Goal: Task Accomplishment & Management: Complete application form

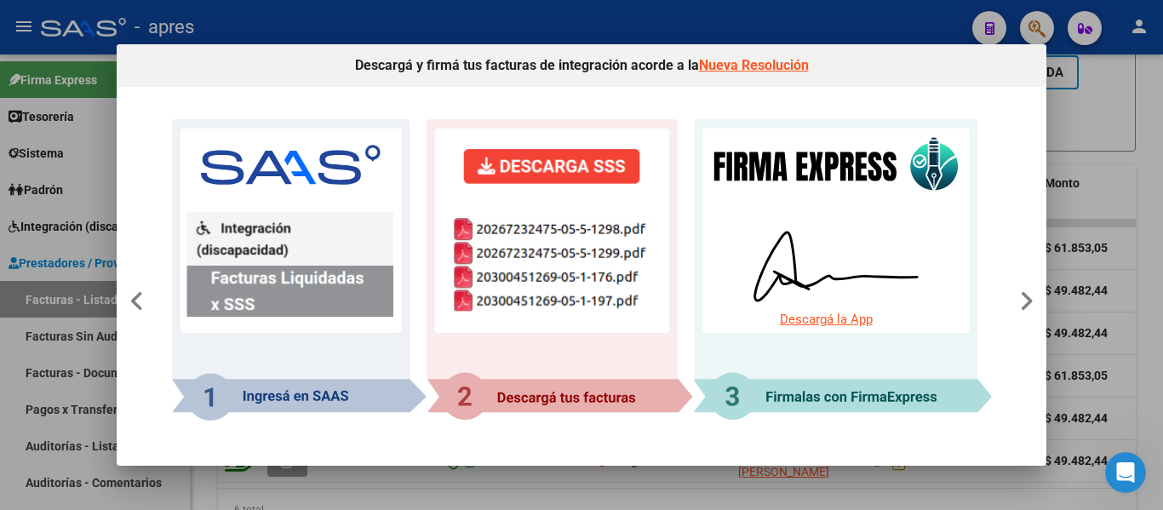
scroll to position [7061, 0]
click at [0, 315] on div at bounding box center [581, 255] width 1163 height 510
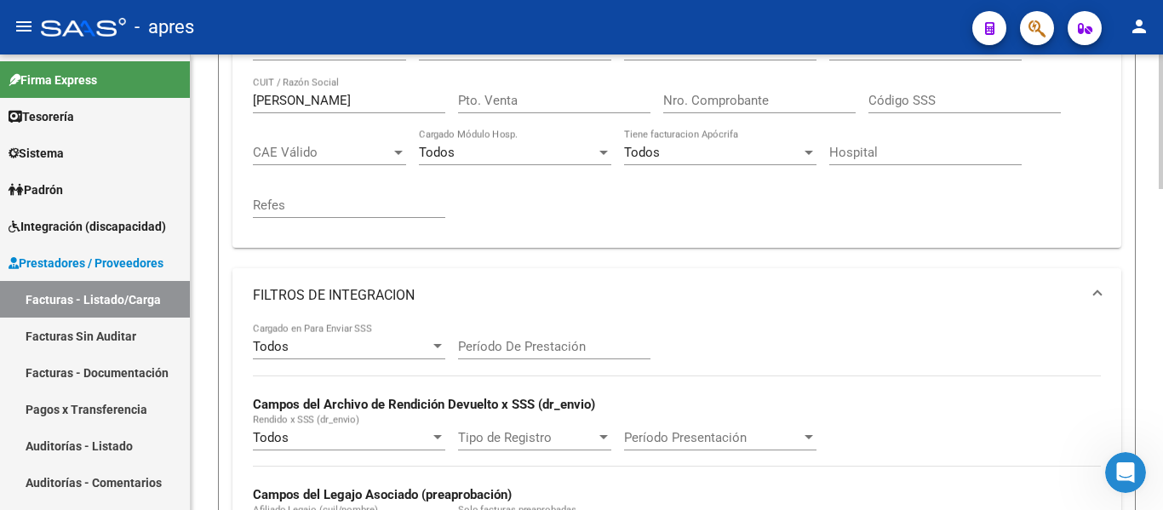
scroll to position [255, 0]
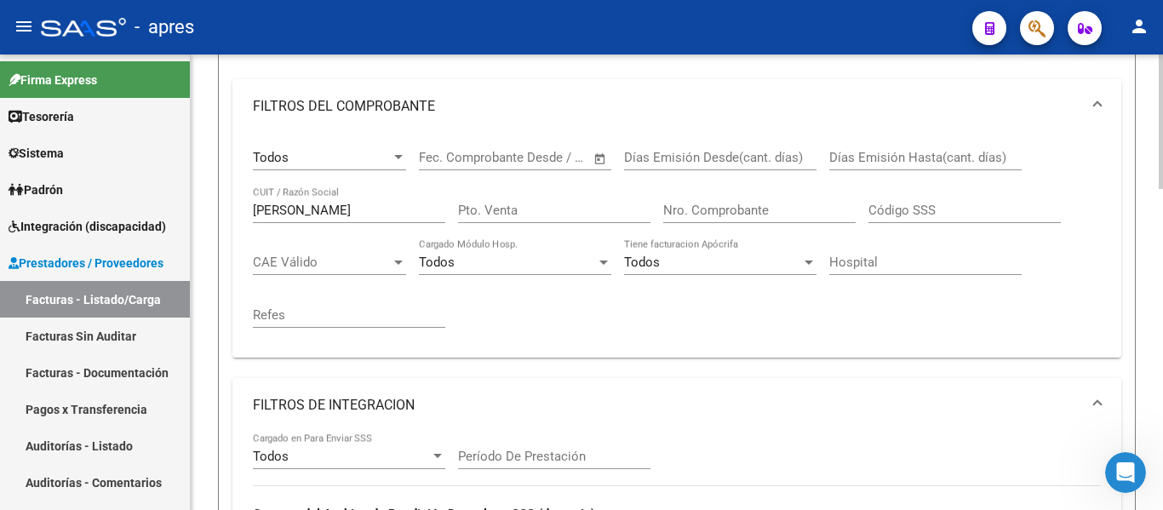
drag, startPoint x: 331, startPoint y: 200, endPoint x: 258, endPoint y: 201, distance: 73.2
click at [258, 200] on div "[PERSON_NAME] CUIT / Razón Social" at bounding box center [349, 204] width 192 height 37
drag, startPoint x: 321, startPoint y: 211, endPoint x: 221, endPoint y: 209, distance: 100.5
click at [221, 209] on form "Filtros Id Todos Area Todos Seleccionar Gerenciador Todos Confirmado Todos Carg…" at bounding box center [677, 417] width 918 height 943
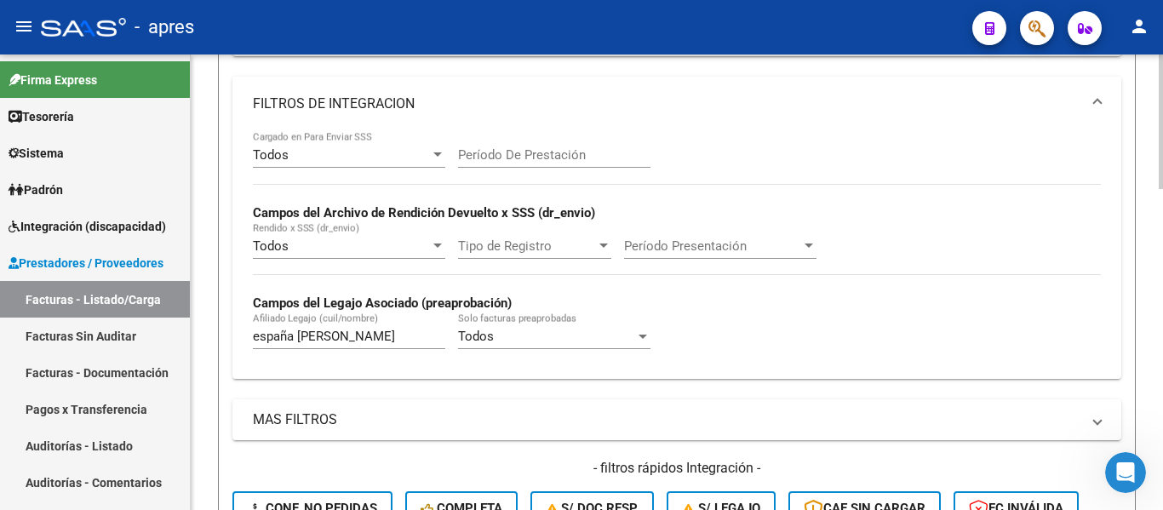
scroll to position [596, 0]
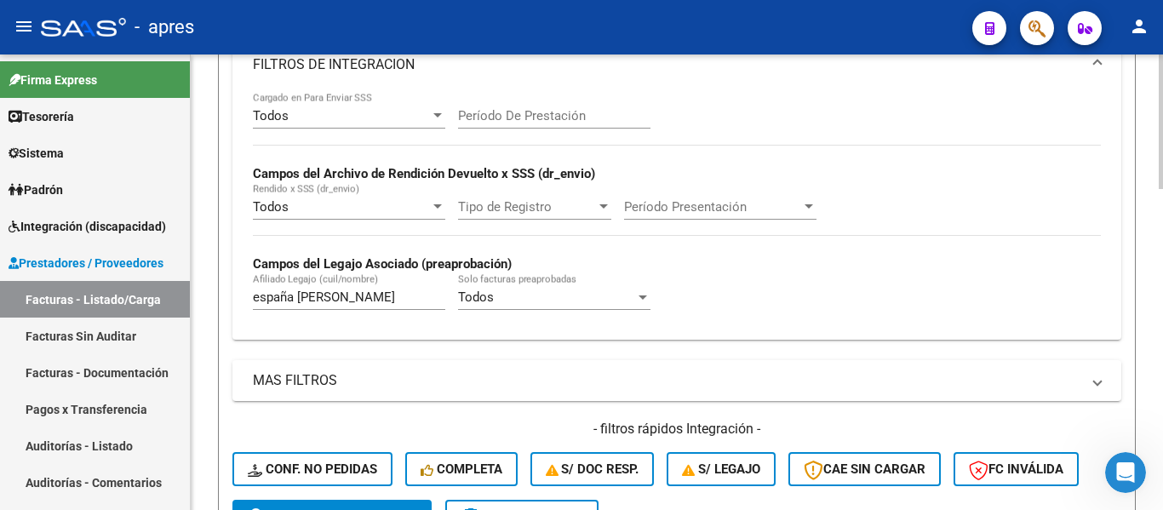
type input "acuña"
drag, startPoint x: 349, startPoint y: 301, endPoint x: 241, endPoint y: 285, distance: 109.4
click at [241, 285] on div "Todos Cargado en Para Enviar SSS Período De Prestación Campos del Archivo de Re…" at bounding box center [676, 216] width 889 height 248
click at [327, 301] on input "[PERSON_NAME]" at bounding box center [349, 297] width 192 height 15
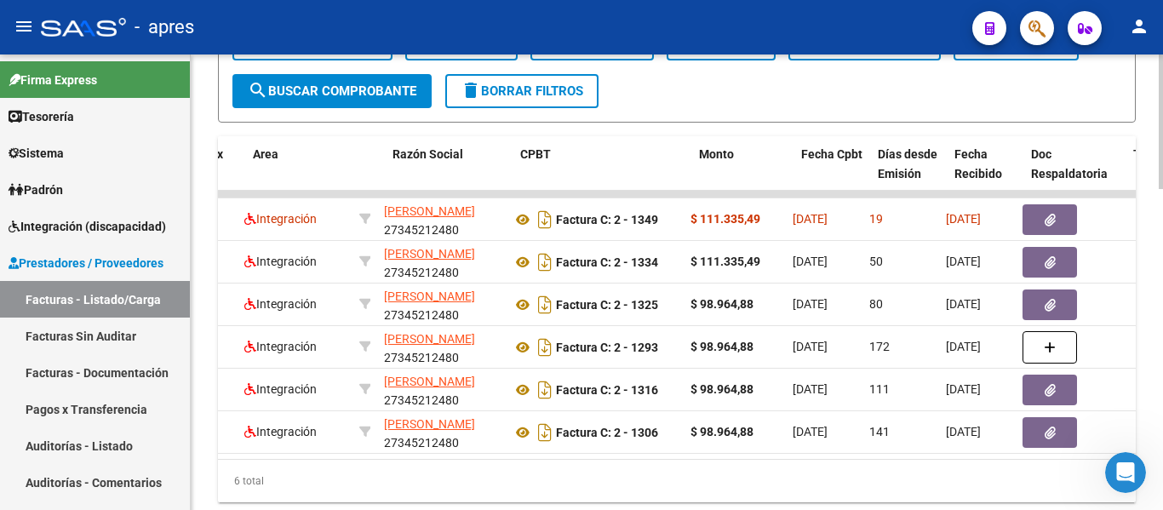
scroll to position [0, 0]
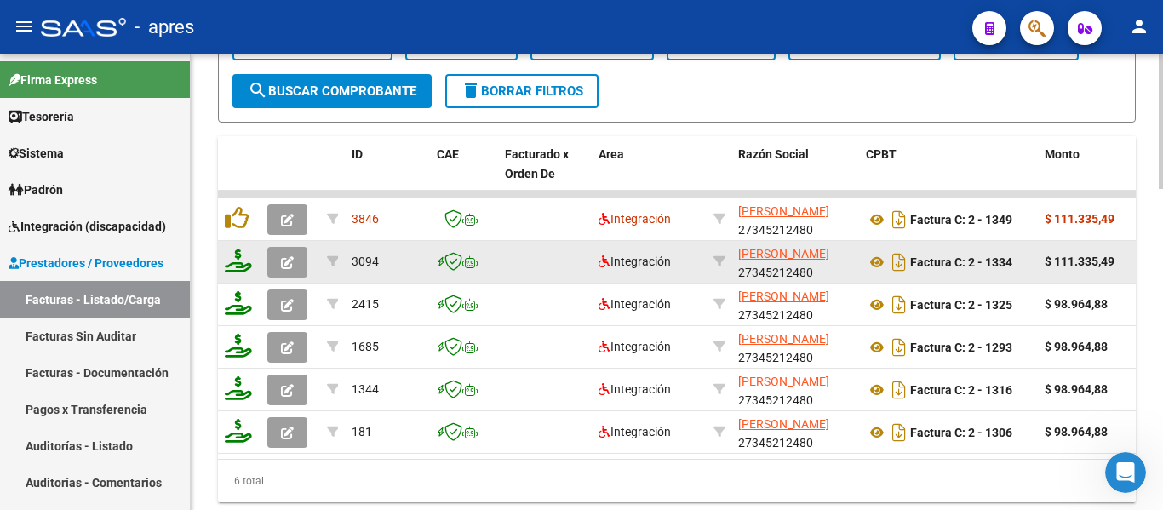
type input "[PERSON_NAME]"
click at [287, 261] on icon "button" at bounding box center [287, 262] width 13 height 13
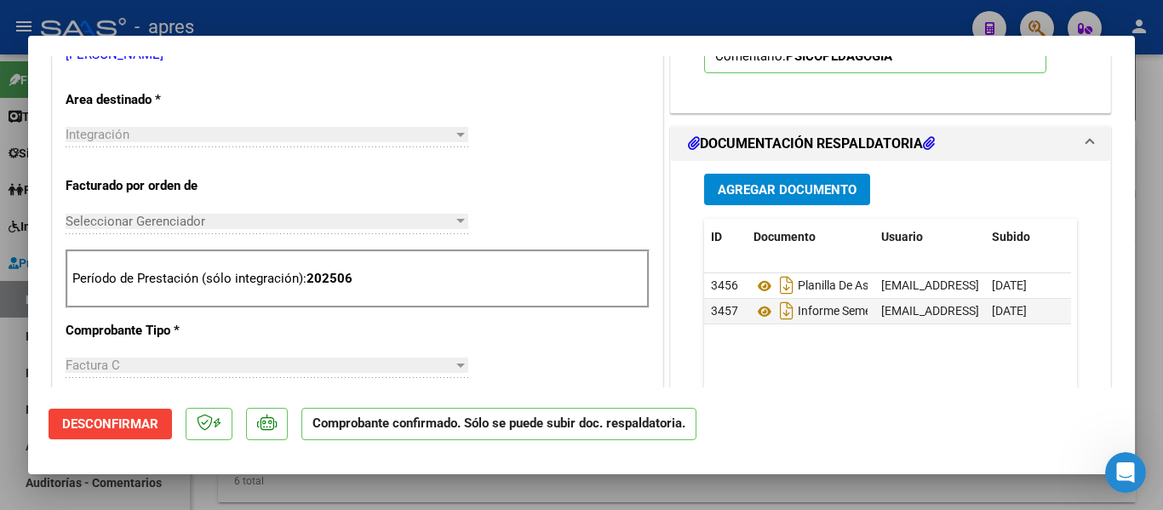
scroll to position [596, 0]
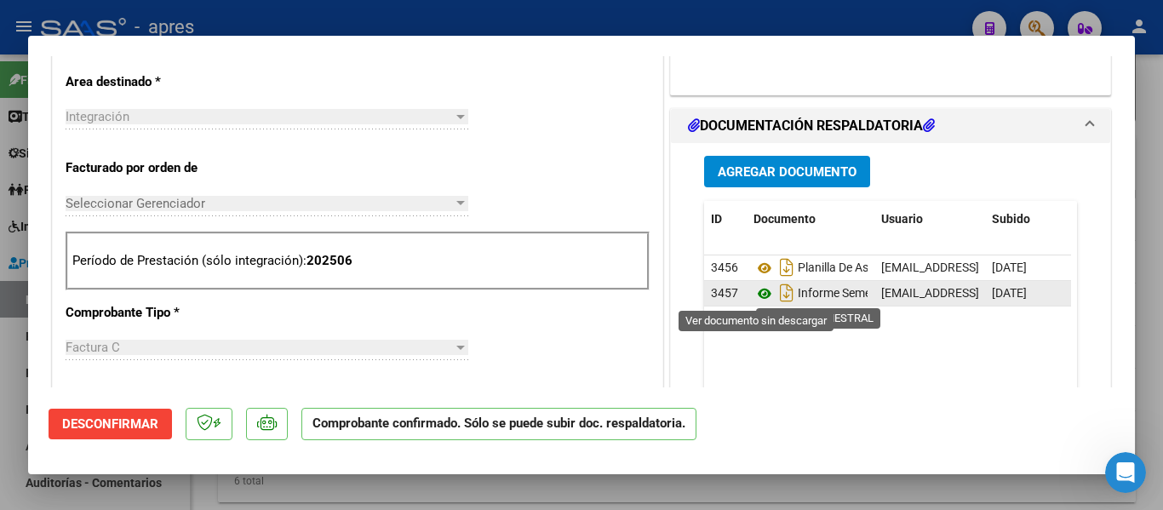
click at [759, 299] on icon at bounding box center [765, 294] width 22 height 20
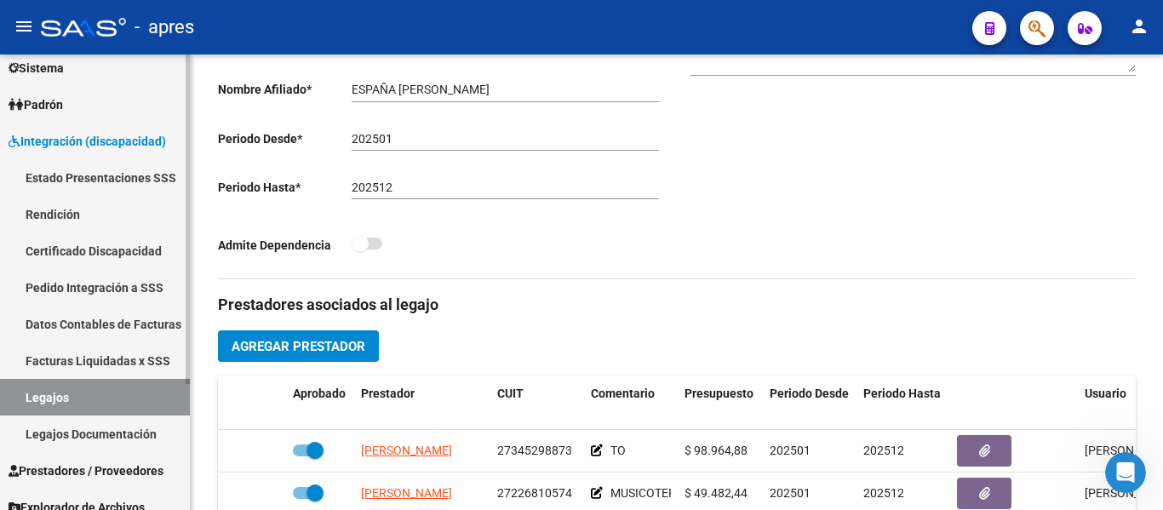
scroll to position [382, 0]
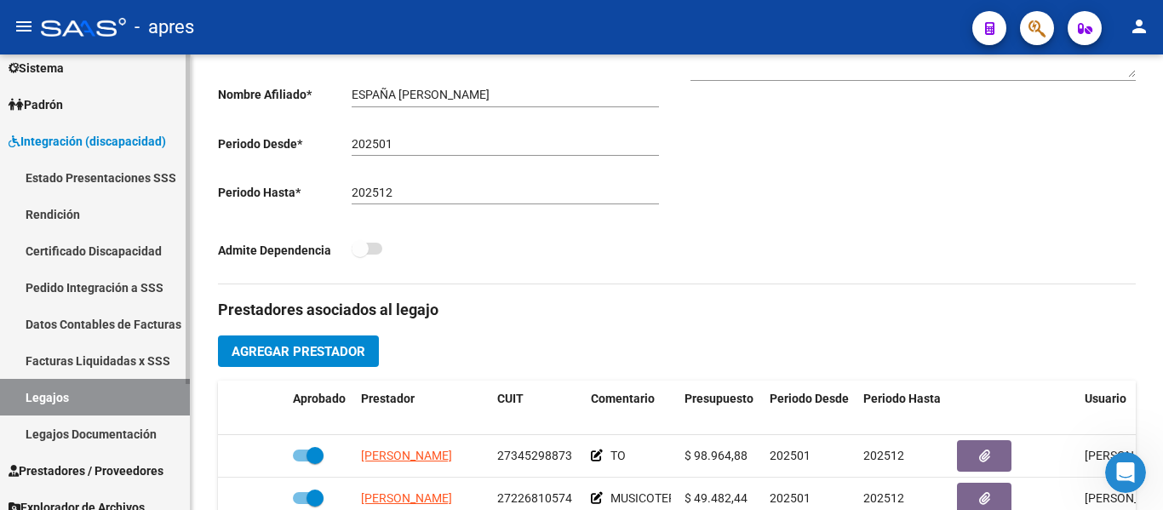
click at [77, 396] on link "Legajos" at bounding box center [95, 397] width 190 height 37
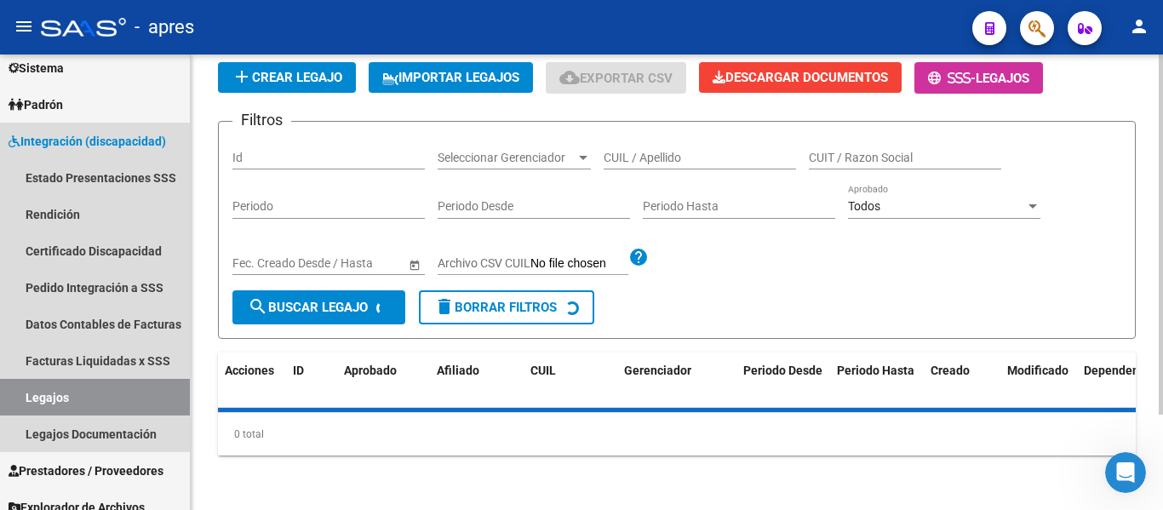
scroll to position [120, 0]
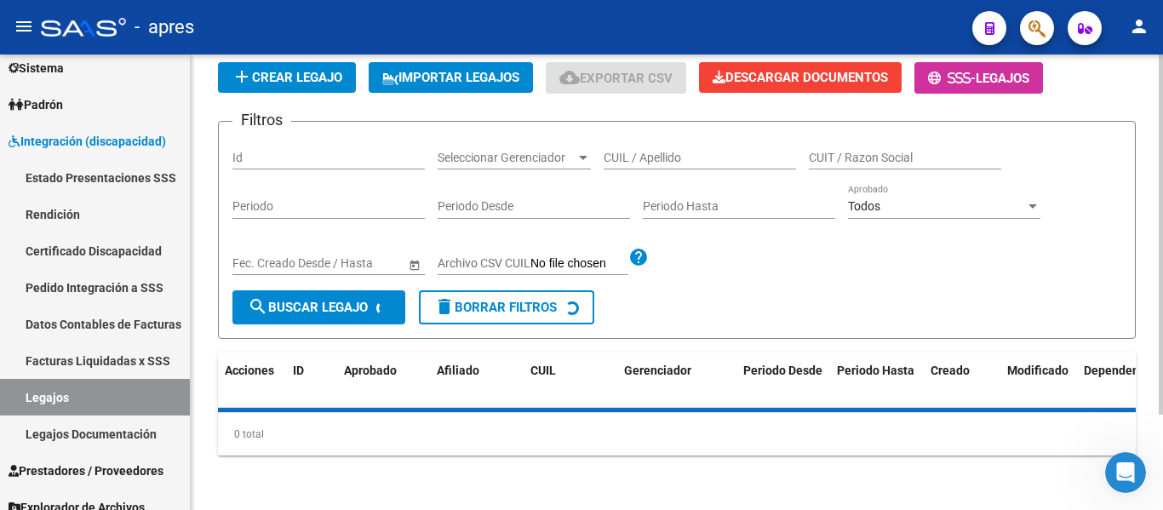
click at [687, 151] on input "CUIL / Apellido" at bounding box center [700, 158] width 192 height 14
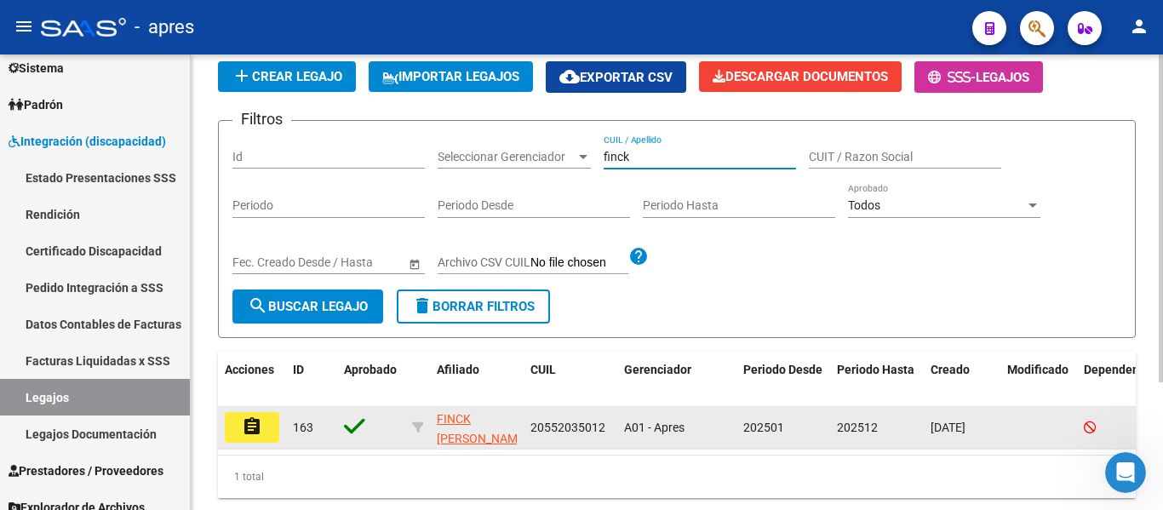
type input "finck"
click at [267, 433] on button "assignment" at bounding box center [252, 427] width 55 height 31
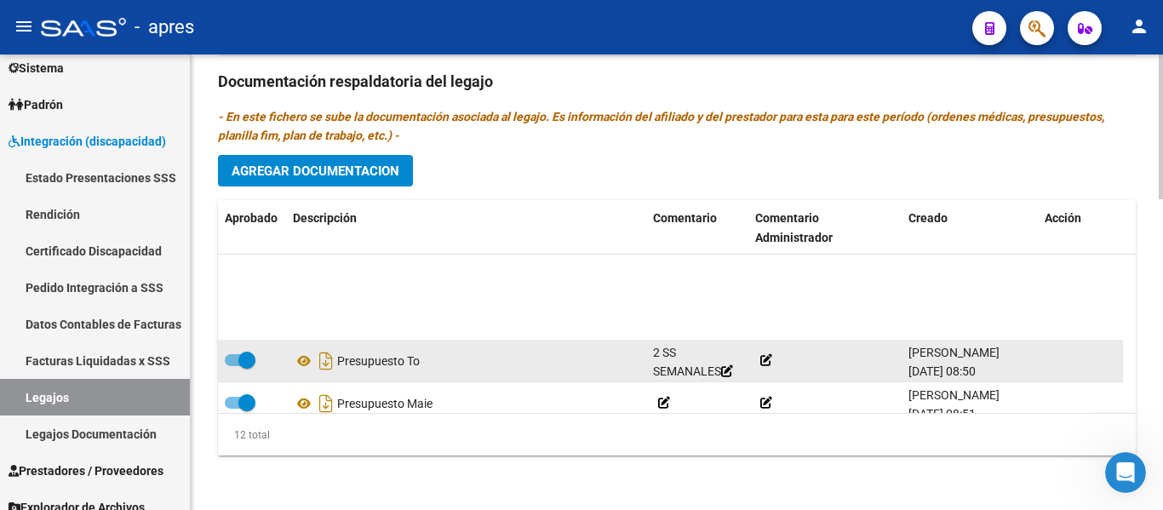
scroll to position [359, 0]
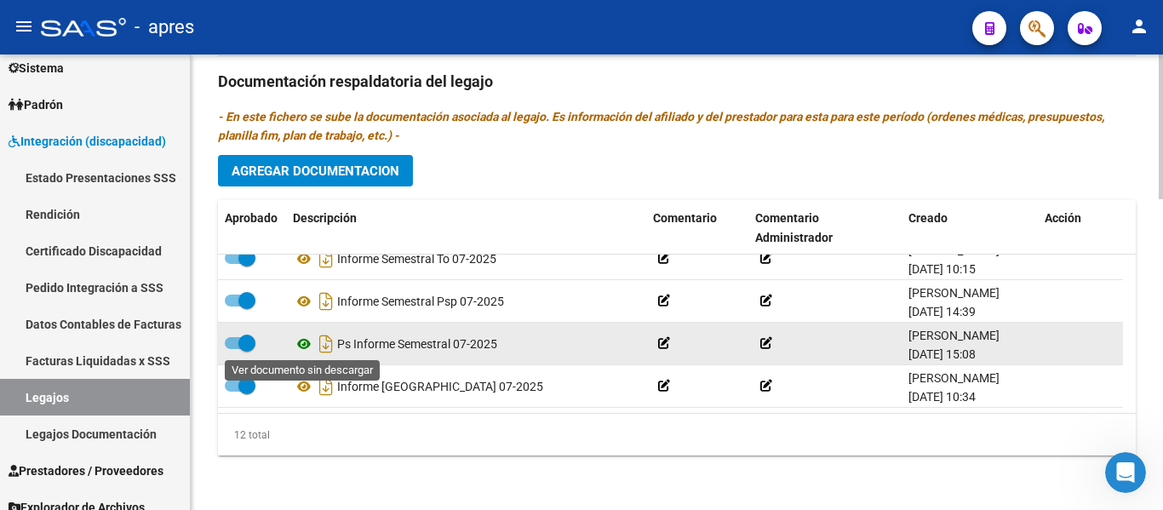
click at [299, 348] on icon at bounding box center [304, 344] width 22 height 20
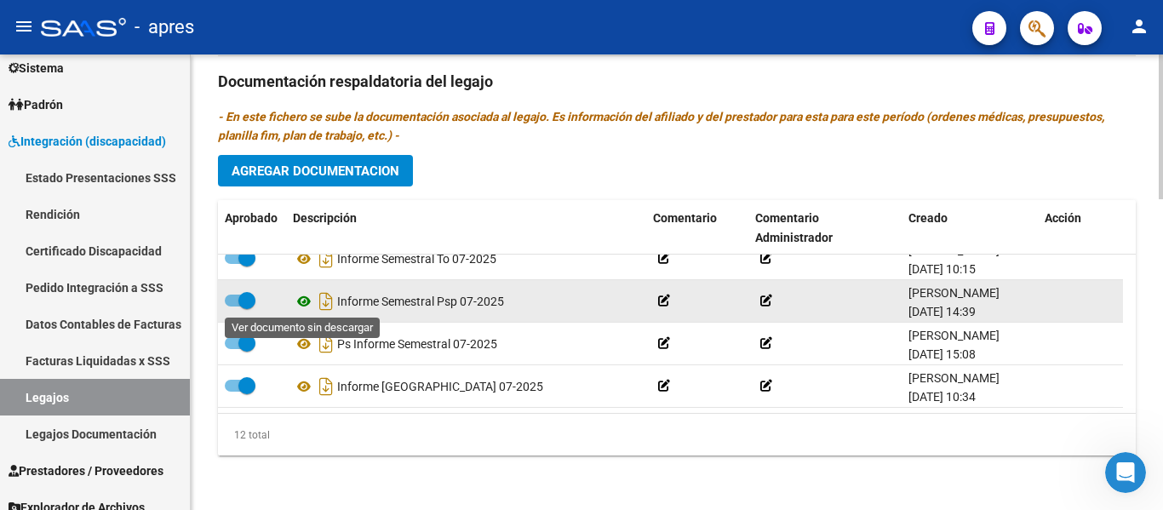
click at [301, 301] on icon at bounding box center [304, 301] width 22 height 20
click at [302, 307] on icon at bounding box center [304, 301] width 22 height 20
click at [243, 290] on label at bounding box center [240, 300] width 31 height 20
click at [233, 307] on input "checkbox" at bounding box center [232, 307] width 1 height 1
click at [299, 302] on icon at bounding box center [304, 301] width 22 height 20
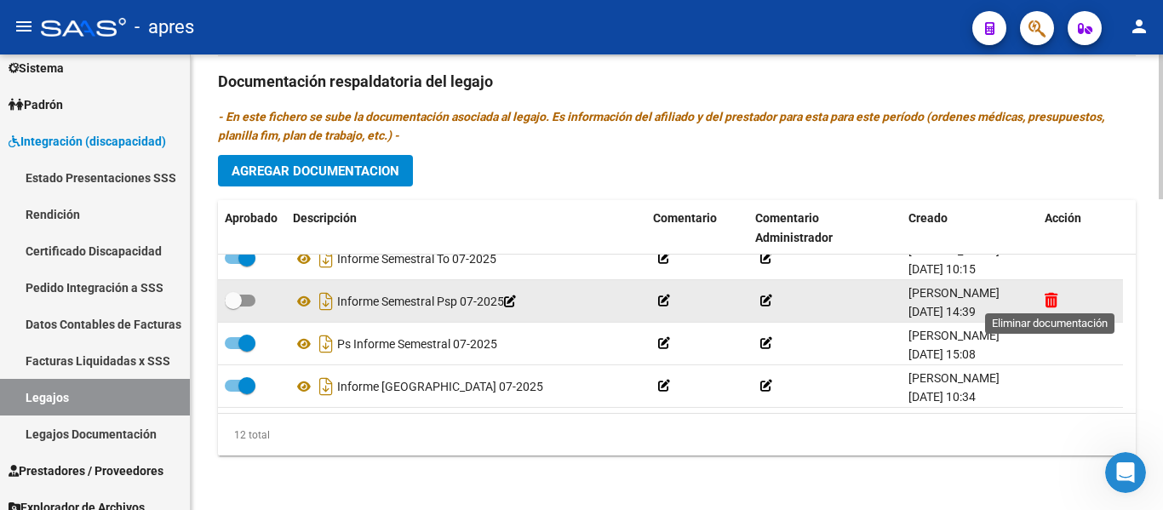
click at [1053, 297] on icon at bounding box center [1051, 300] width 13 height 16
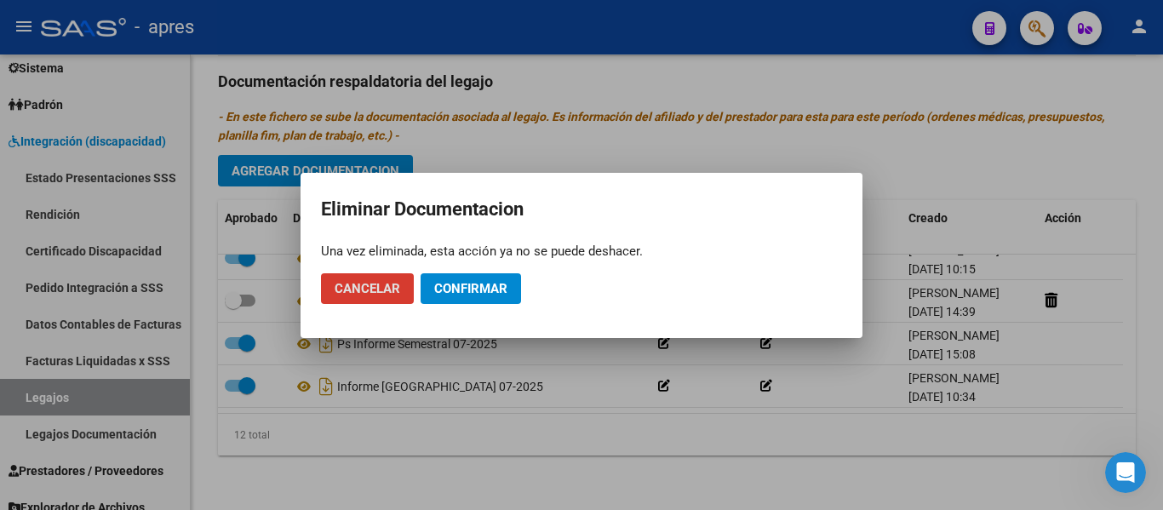
click at [486, 296] on button "Confirmar" at bounding box center [471, 288] width 100 height 31
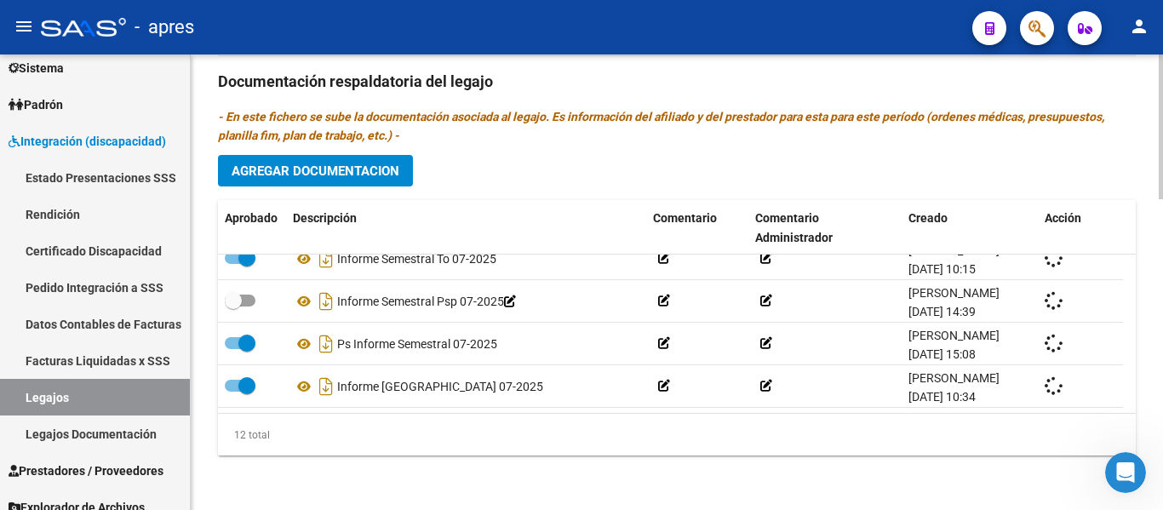
checkbox input "true"
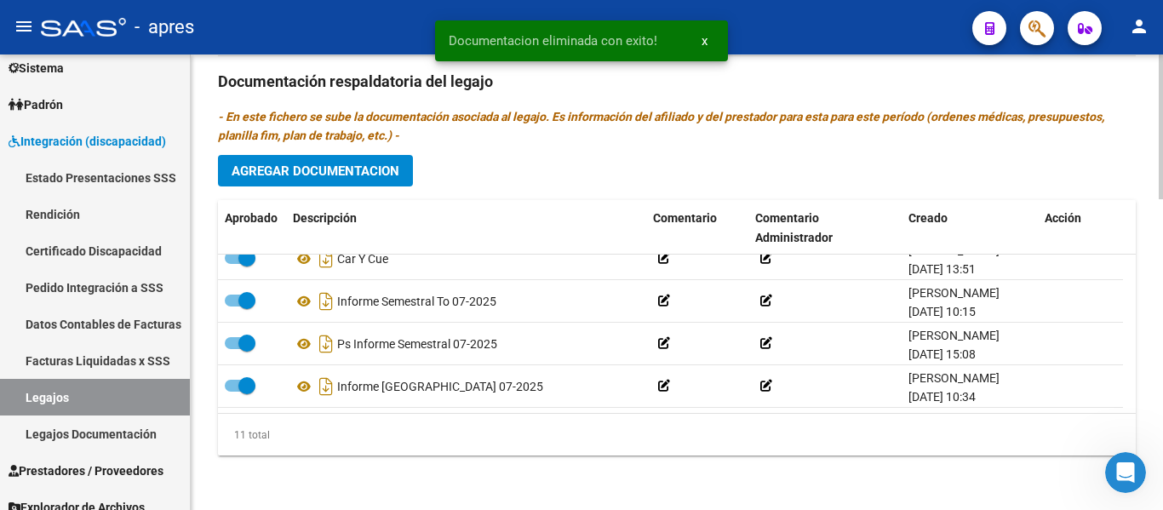
click at [369, 176] on span "Agregar Documentacion" at bounding box center [316, 171] width 168 height 15
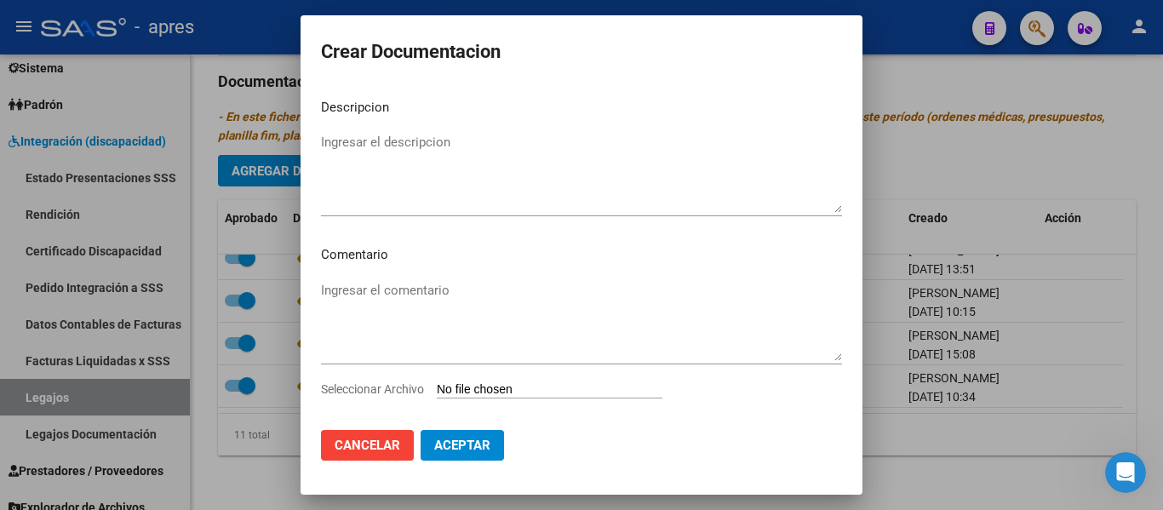
click at [525, 384] on input "Seleccionar Archivo" at bounding box center [550, 390] width 226 height 16
type input "C:\fakepath\27345212480-2-1334-doc-respaldatoria20250705-10-28-49-20250705-10-2…"
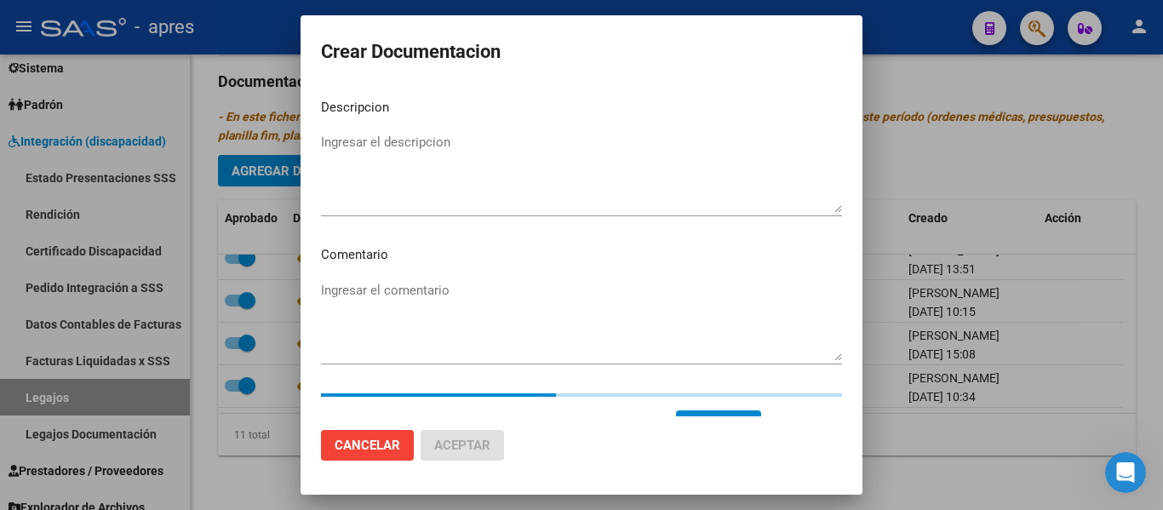
click at [475, 209] on textarea "Ingresar el descripcion" at bounding box center [581, 173] width 521 height 80
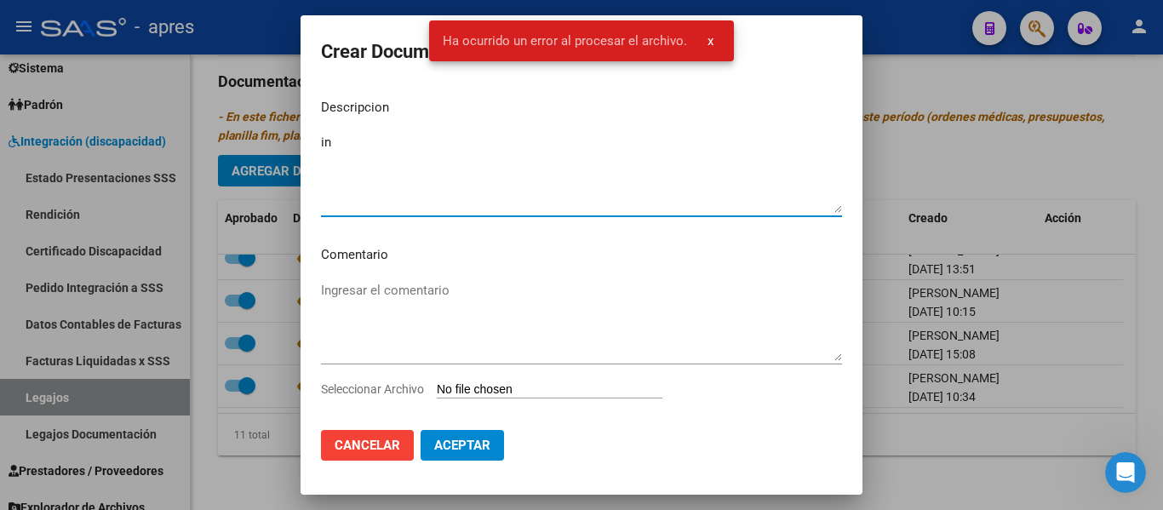
type textarea "i"
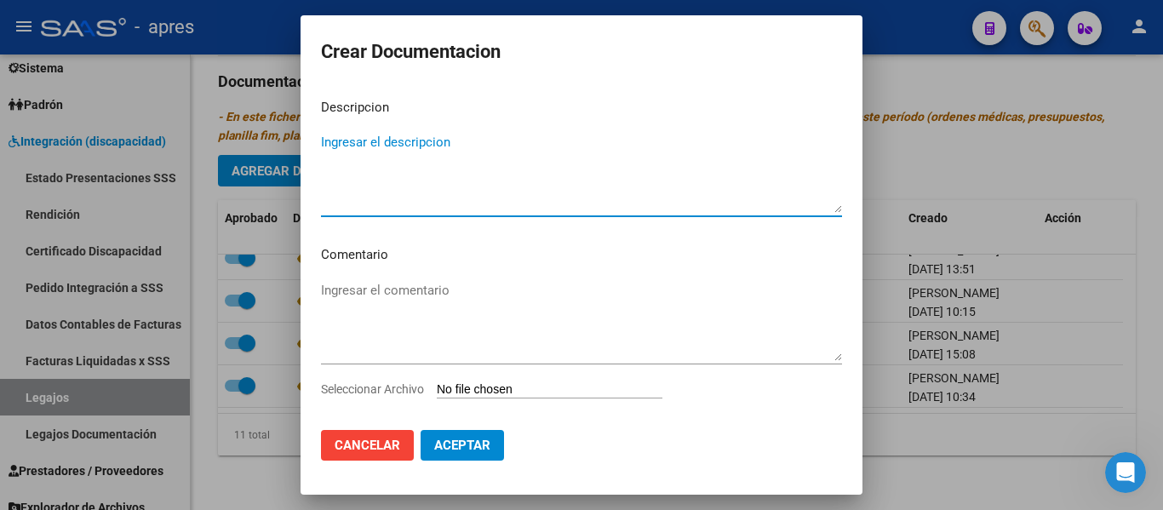
click at [518, 393] on input "Seleccionar Archivo" at bounding box center [550, 390] width 226 height 16
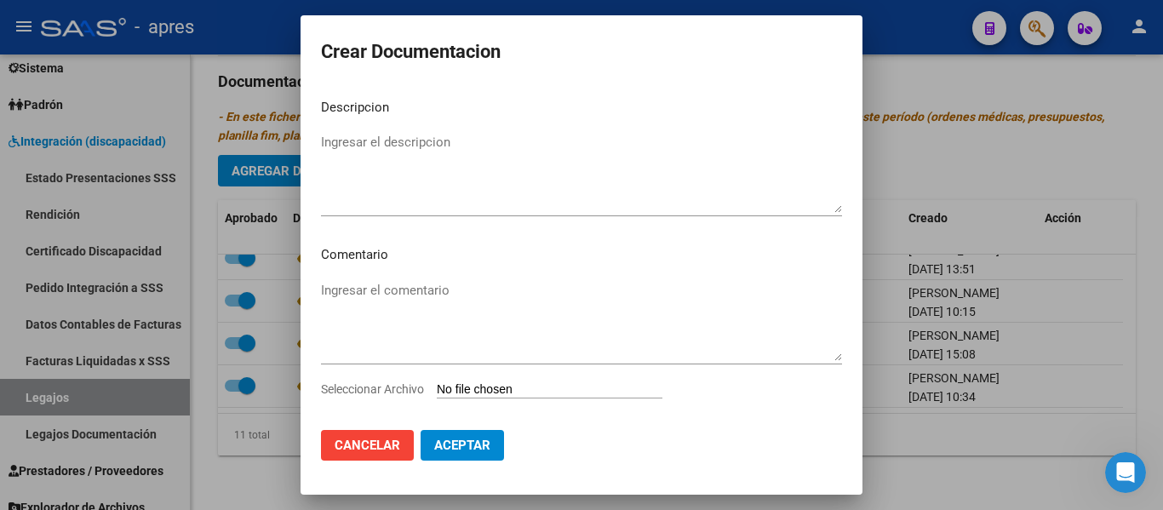
type input "C:\fakepath\27345212480-2-1334-doc-respaldatoria20250705-10-28-49-20250705-10-2…"
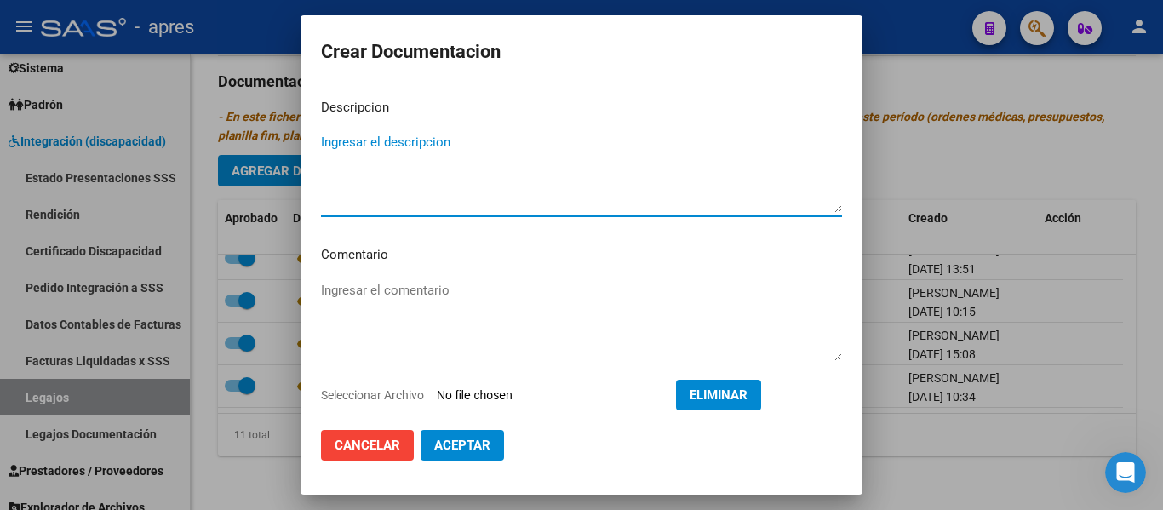
click at [501, 168] on textarea "Ingresar el descripcion" at bounding box center [581, 173] width 521 height 80
type textarea "informe semestral PSP"
click at [497, 433] on button "Aceptar" at bounding box center [462, 445] width 83 height 31
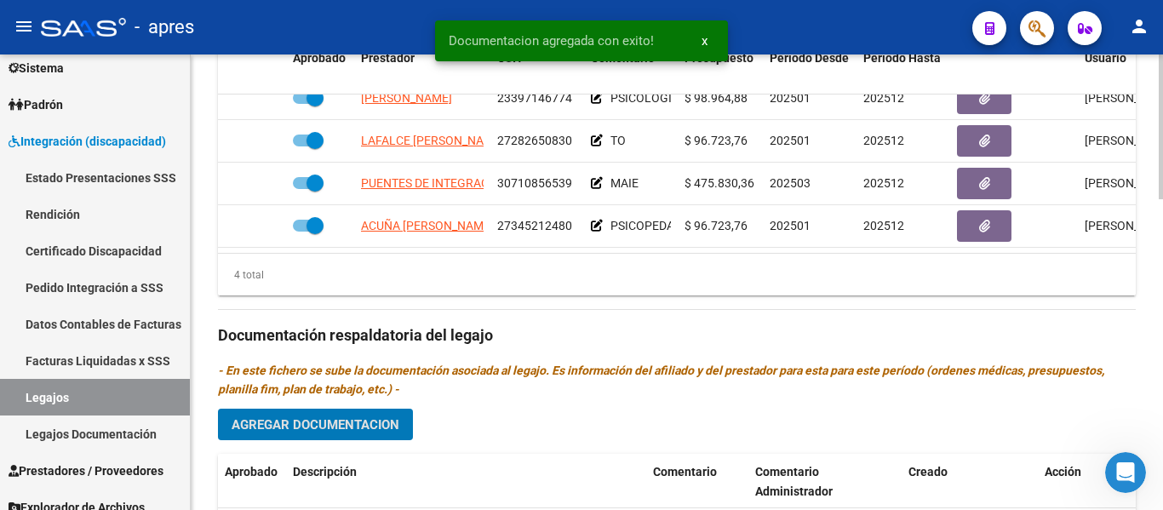
scroll to position [893, 0]
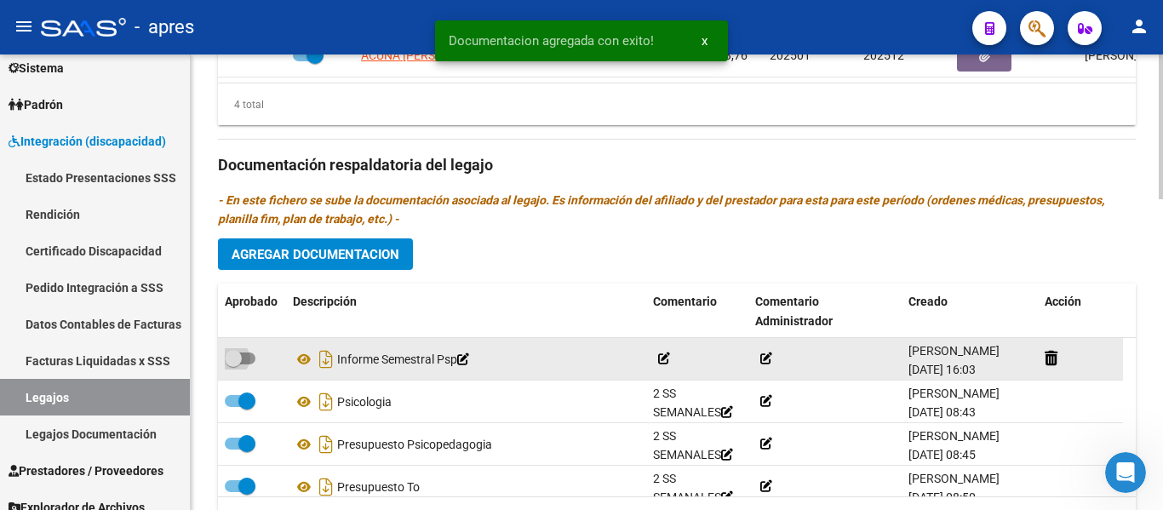
click at [253, 353] on label at bounding box center [240, 358] width 31 height 20
click at [233, 364] on input "checkbox" at bounding box center [232, 364] width 1 height 1
checkbox input "true"
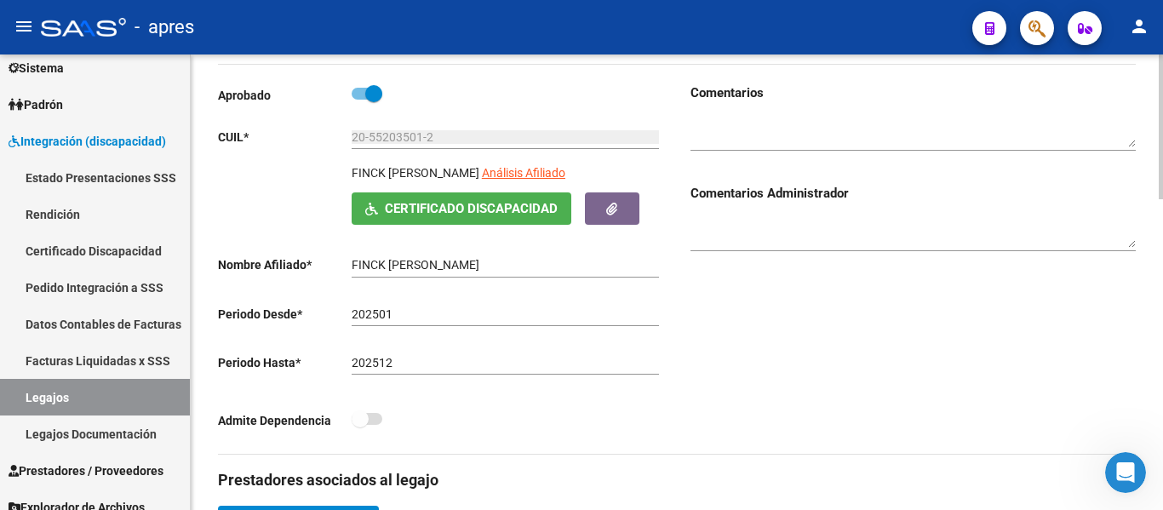
scroll to position [0, 0]
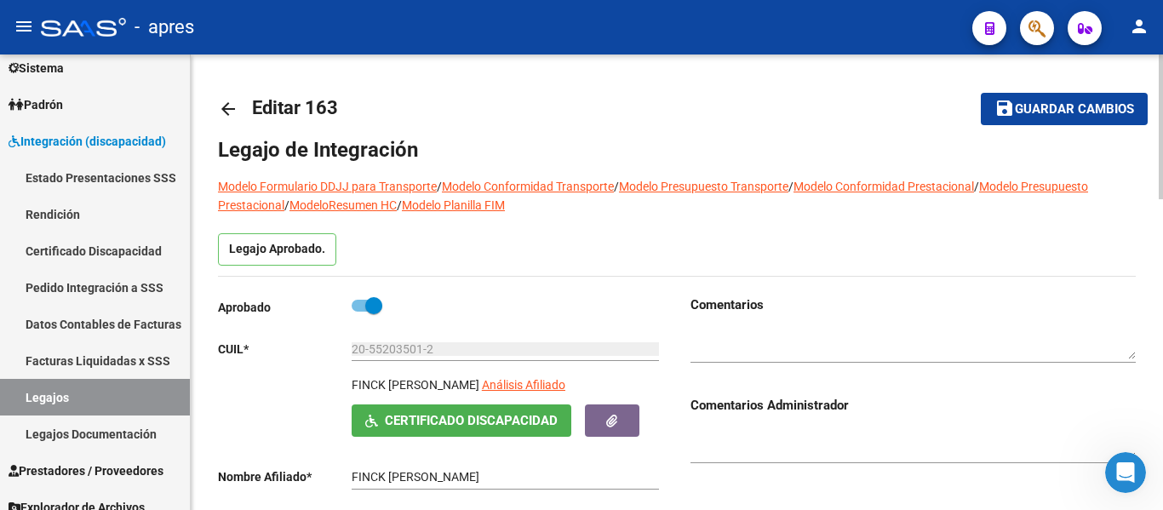
click at [1043, 106] on span "Guardar cambios" at bounding box center [1074, 109] width 119 height 15
